Goal: Complete application form

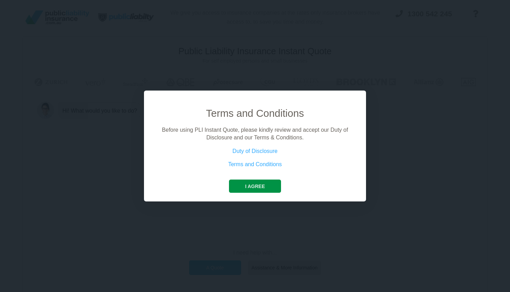
click at [256, 186] on button "I agree" at bounding box center [255, 185] width 52 height 13
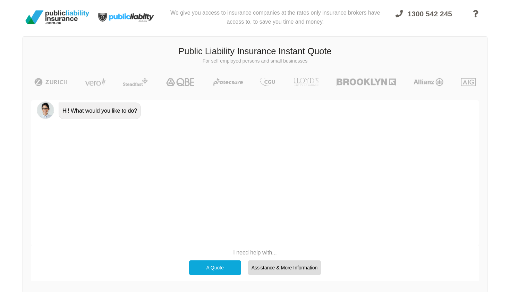
click at [215, 266] on div "A Quote" at bounding box center [215, 267] width 52 height 15
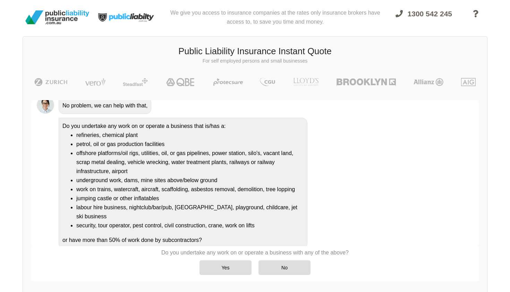
scroll to position [55, 0]
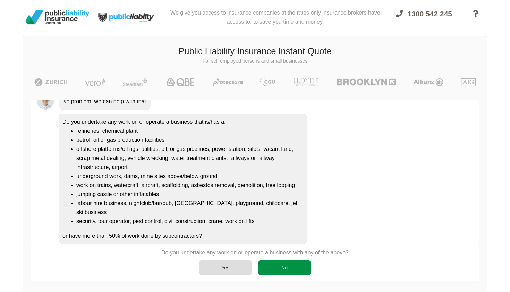
click at [279, 266] on div "No" at bounding box center [285, 267] width 52 height 15
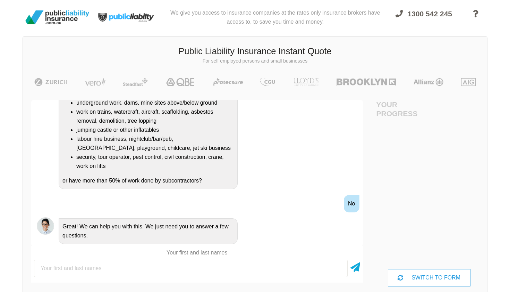
scroll to position [0, 31]
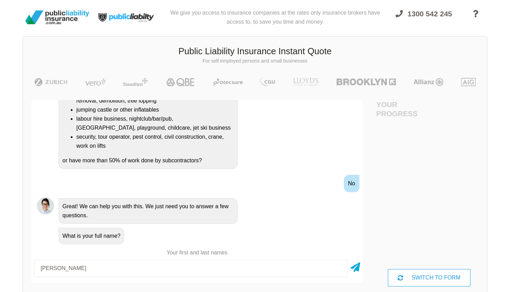
type input "[PERSON_NAME]"
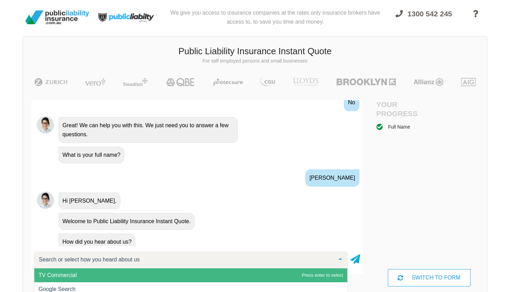
scroll to position [244, 0]
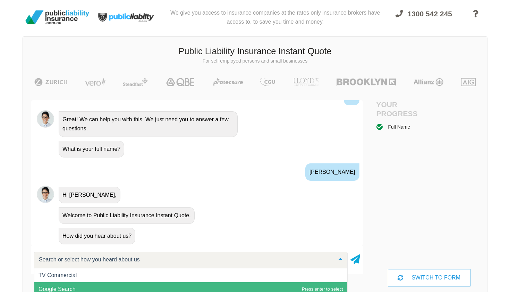
click at [283, 286] on span "Google Search" at bounding box center [190, 289] width 313 height 14
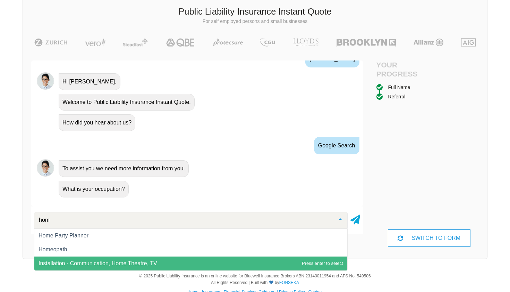
scroll to position [0, 0]
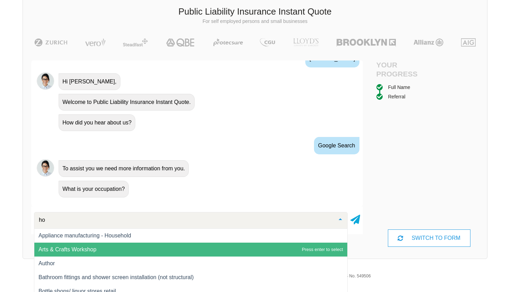
type input "h"
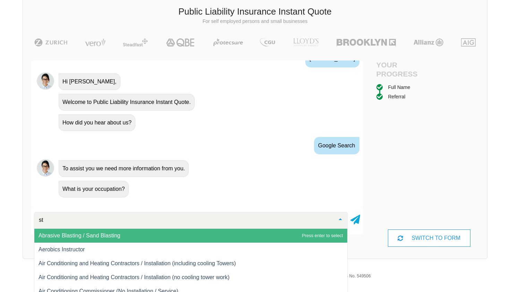
type input "s"
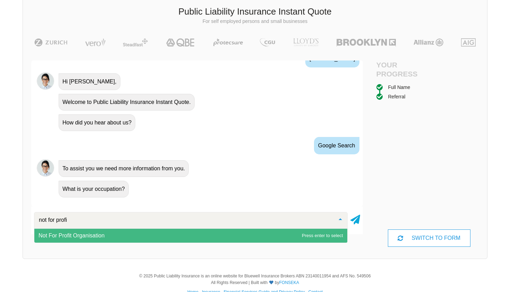
type input "not for profit"
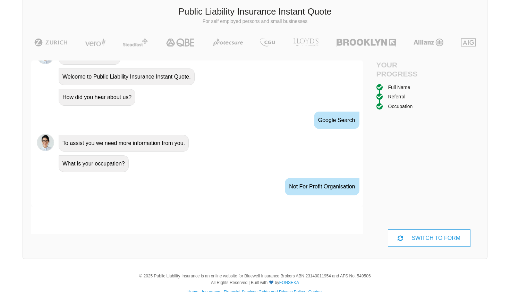
scroll to position [356, 0]
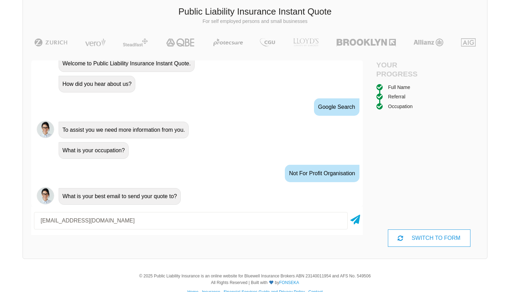
type input "[EMAIL_ADDRESS][DOMAIN_NAME]"
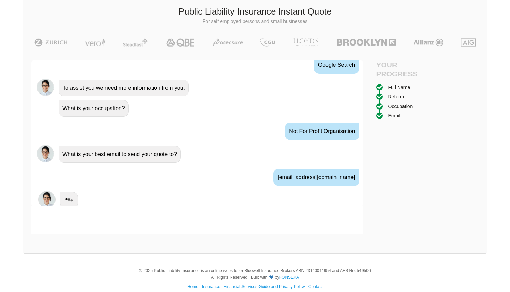
scroll to position [402, 0]
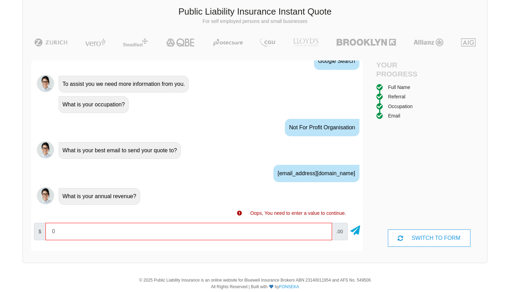
type input "0"
click at [337, 232] on span ".00" at bounding box center [340, 230] width 16 height 17
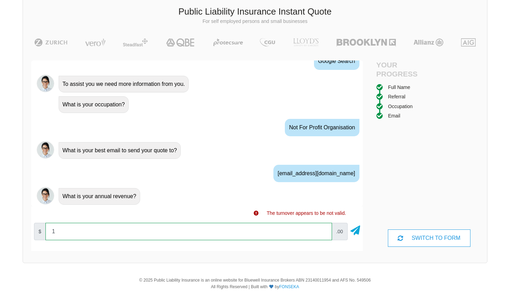
type input "10000"
click at [325, 229] on input "10000" at bounding box center [188, 230] width 287 height 17
click at [324, 231] on input "10000" at bounding box center [188, 230] width 287 height 17
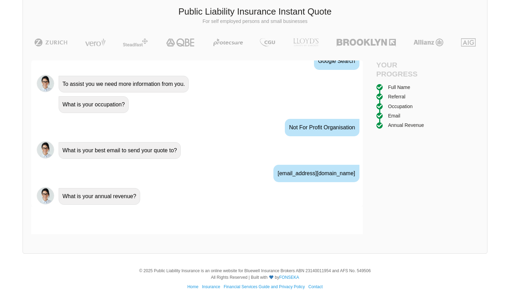
scroll to position [448, 0]
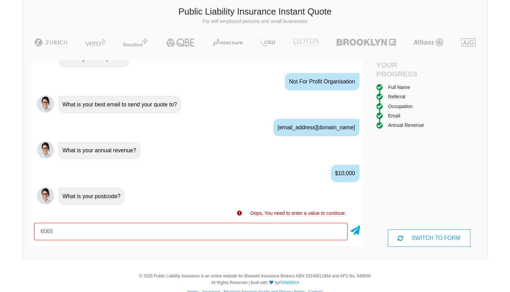
type input "6065"
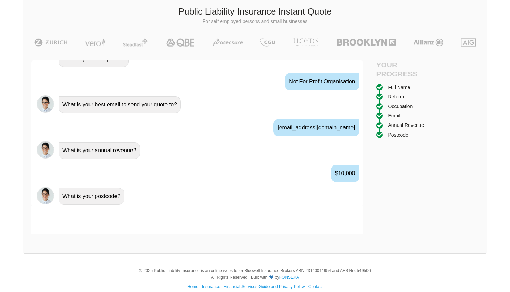
scroll to position [494, 0]
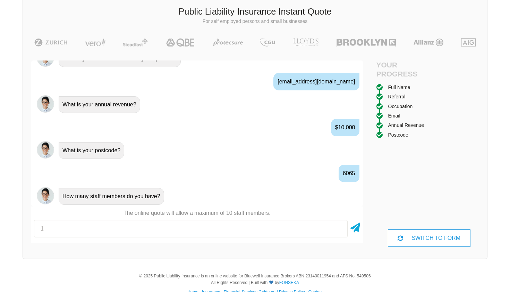
type input "1"
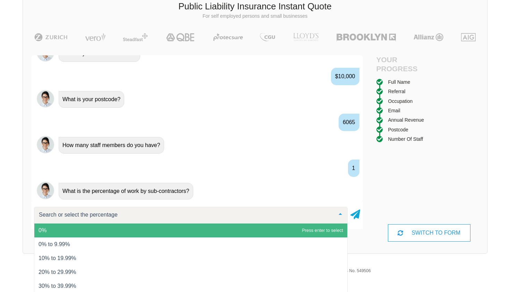
scroll to position [46, 0]
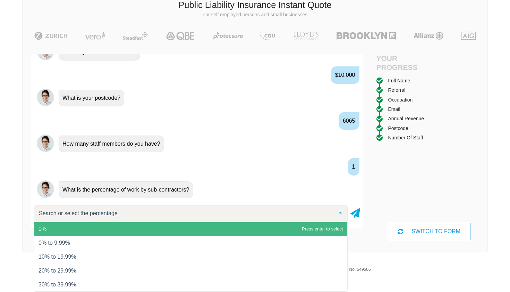
click at [273, 228] on span "0%" at bounding box center [190, 229] width 313 height 14
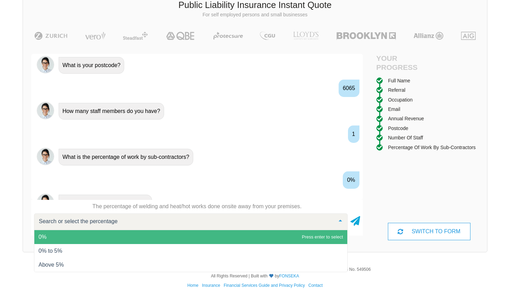
scroll to position [586, 0]
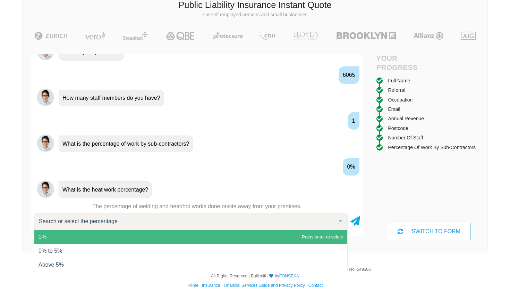
click at [271, 231] on span "0%" at bounding box center [190, 237] width 313 height 14
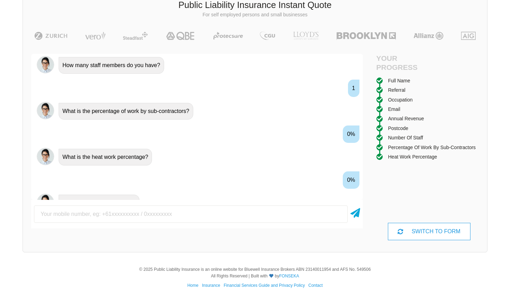
scroll to position [631, 0]
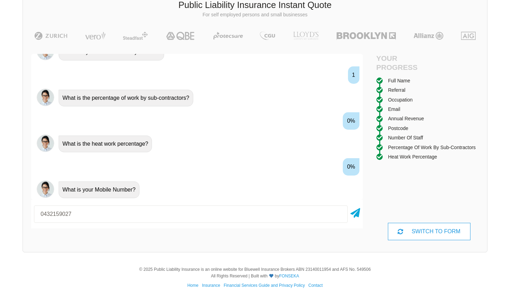
type input "0432159027"
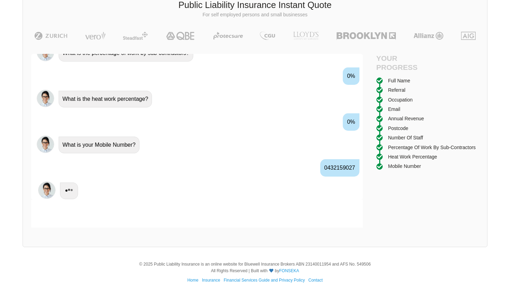
scroll to position [677, 0]
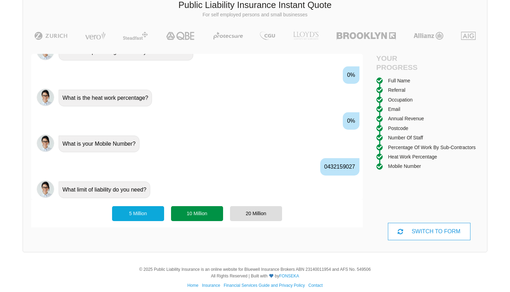
click at [195, 214] on div "10 Million" at bounding box center [197, 213] width 52 height 15
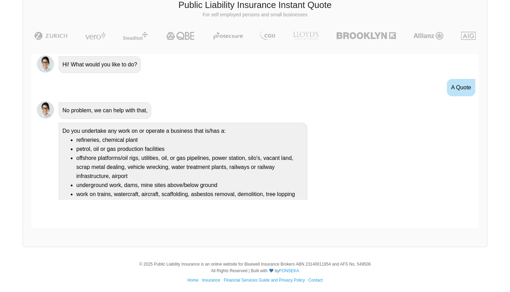
scroll to position [0, 0]
